Goal: Information Seeking & Learning: Find contact information

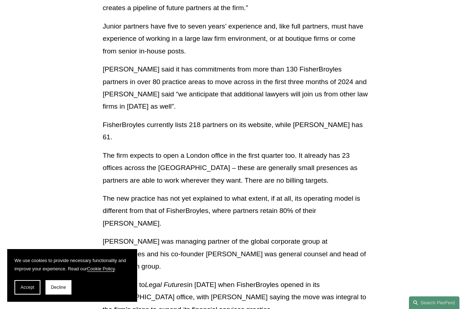
scroll to position [386, 0]
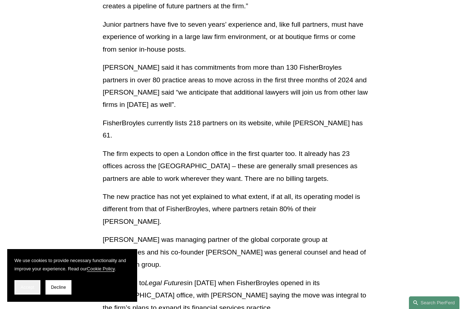
click at [34, 289] on span "Accept" at bounding box center [28, 287] width 14 height 5
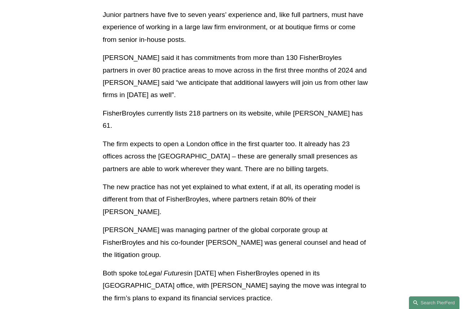
scroll to position [0, 0]
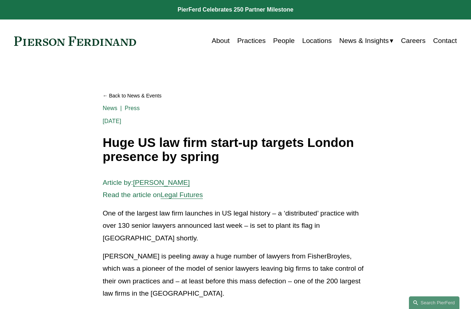
click at [254, 43] on link "Practices" at bounding box center [251, 41] width 29 height 14
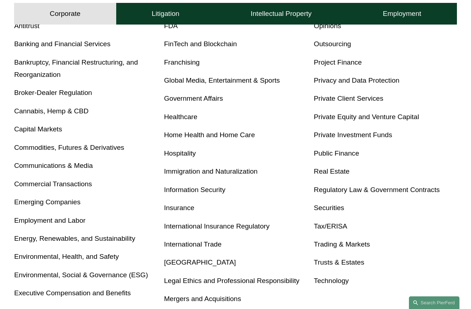
scroll to position [275, 0]
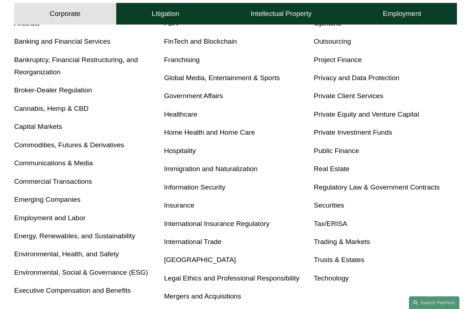
click at [72, 163] on link "Communications & Media" at bounding box center [53, 163] width 79 height 8
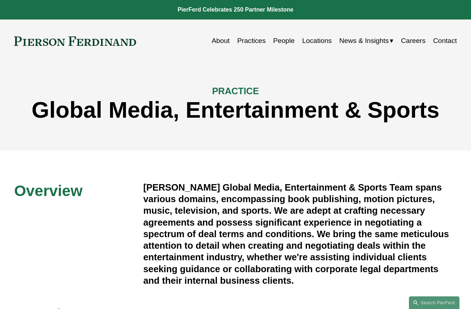
click at [285, 39] on link "People" at bounding box center [284, 41] width 22 height 14
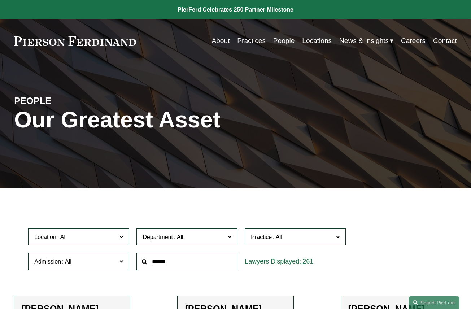
click at [315, 39] on link "Locations" at bounding box center [317, 41] width 30 height 14
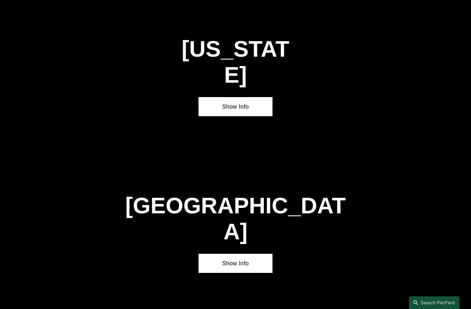
scroll to position [2292, 0]
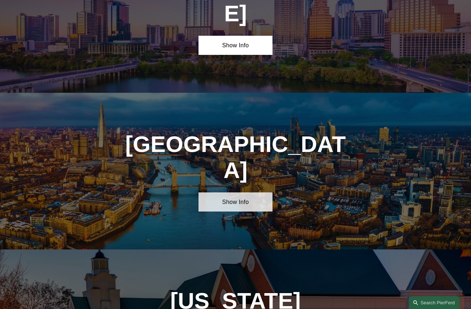
click at [237, 193] on link "Show Info" at bounding box center [236, 202] width 74 height 19
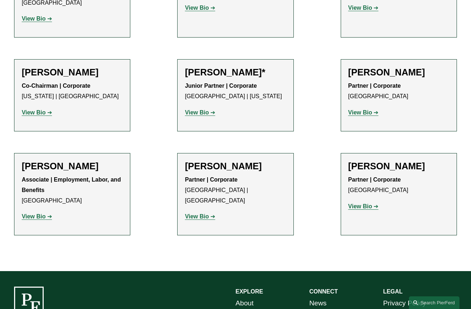
scroll to position [790, 0]
